Goal: Task Accomplishment & Management: Manage account settings

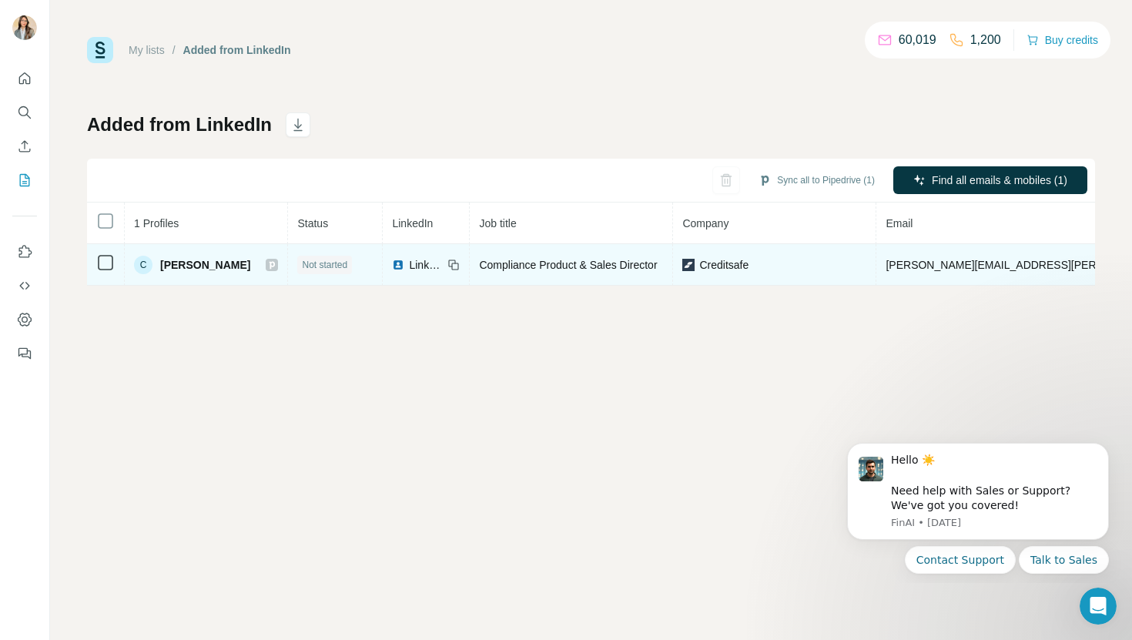
click at [267, 264] on icon at bounding box center [271, 265] width 9 height 12
